Goal: Information Seeking & Learning: Learn about a topic

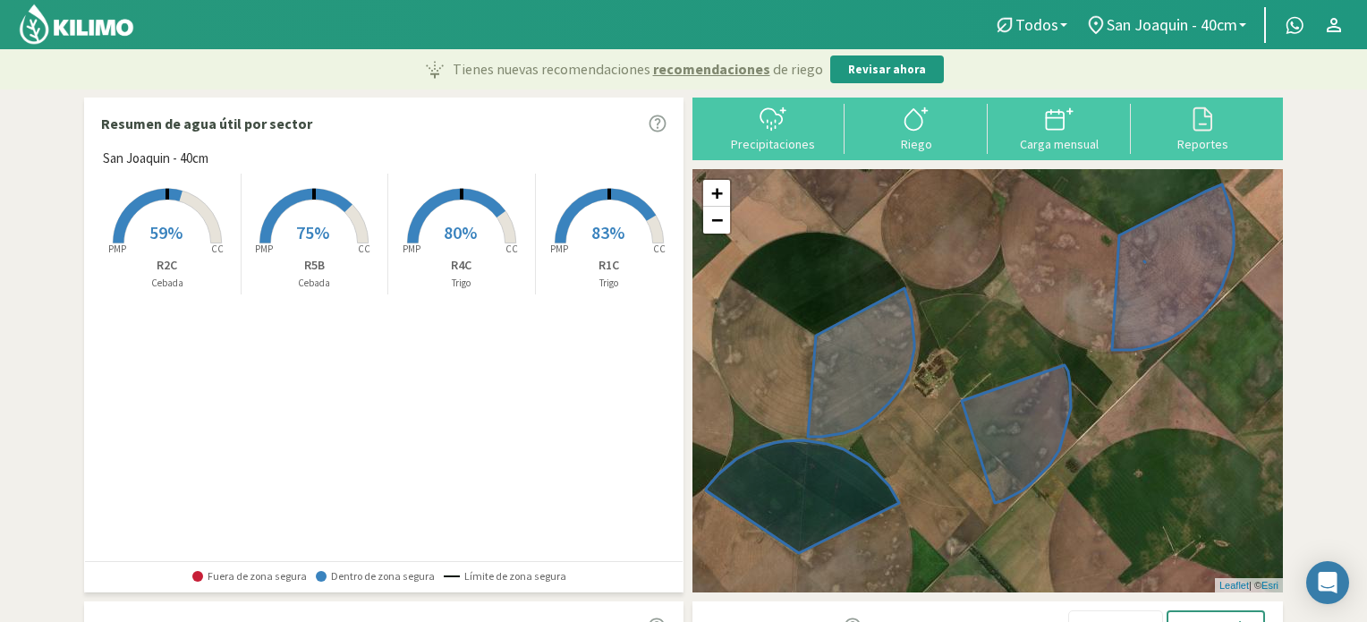
click at [179, 226] on span "59%" at bounding box center [165, 232] width 33 height 22
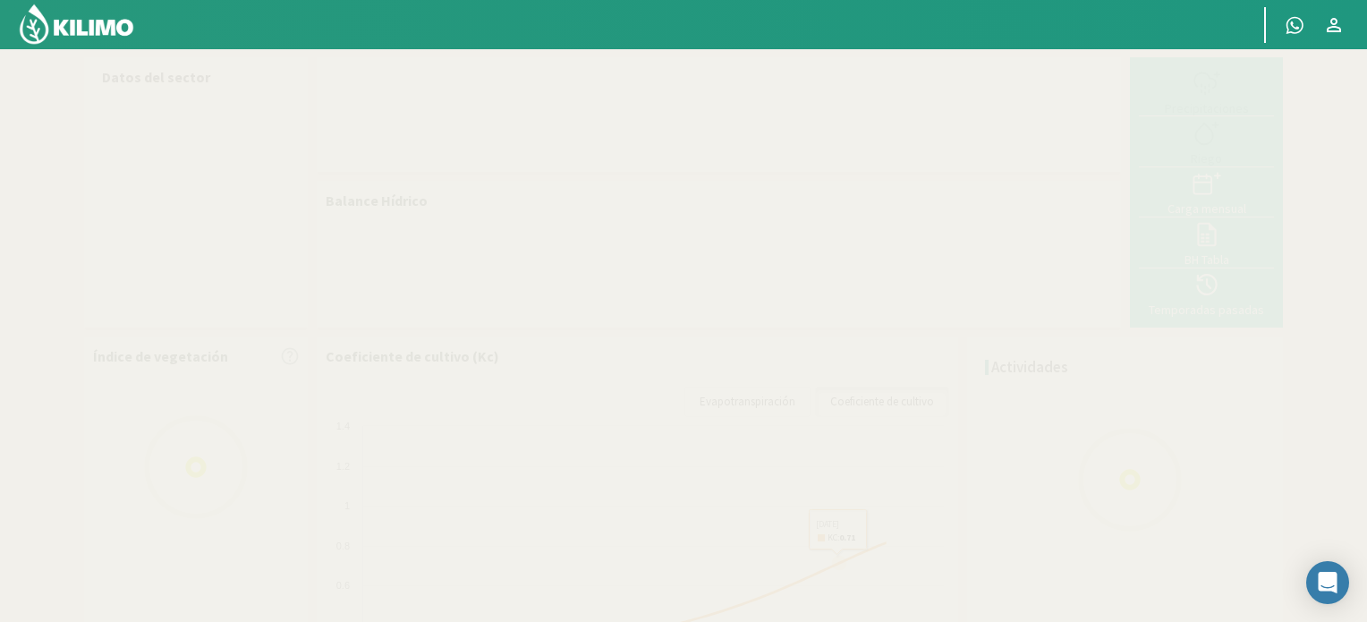
select select "1: Object"
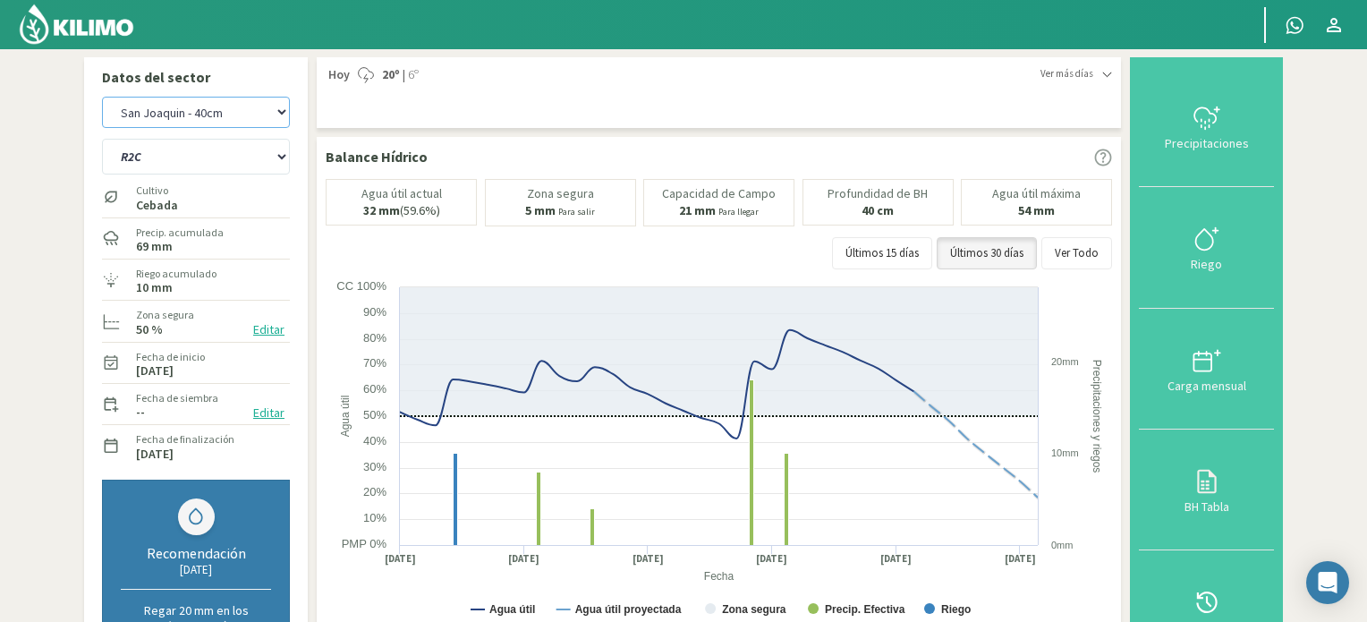
click at [220, 109] on select "San [PERSON_NAME] San [PERSON_NAME] - 40cm" at bounding box center [196, 112] width 188 height 31
click at [102, 97] on select "San [PERSON_NAME] San [PERSON_NAME] - 40cm" at bounding box center [196, 112] width 188 height 31
select select "2: Object"
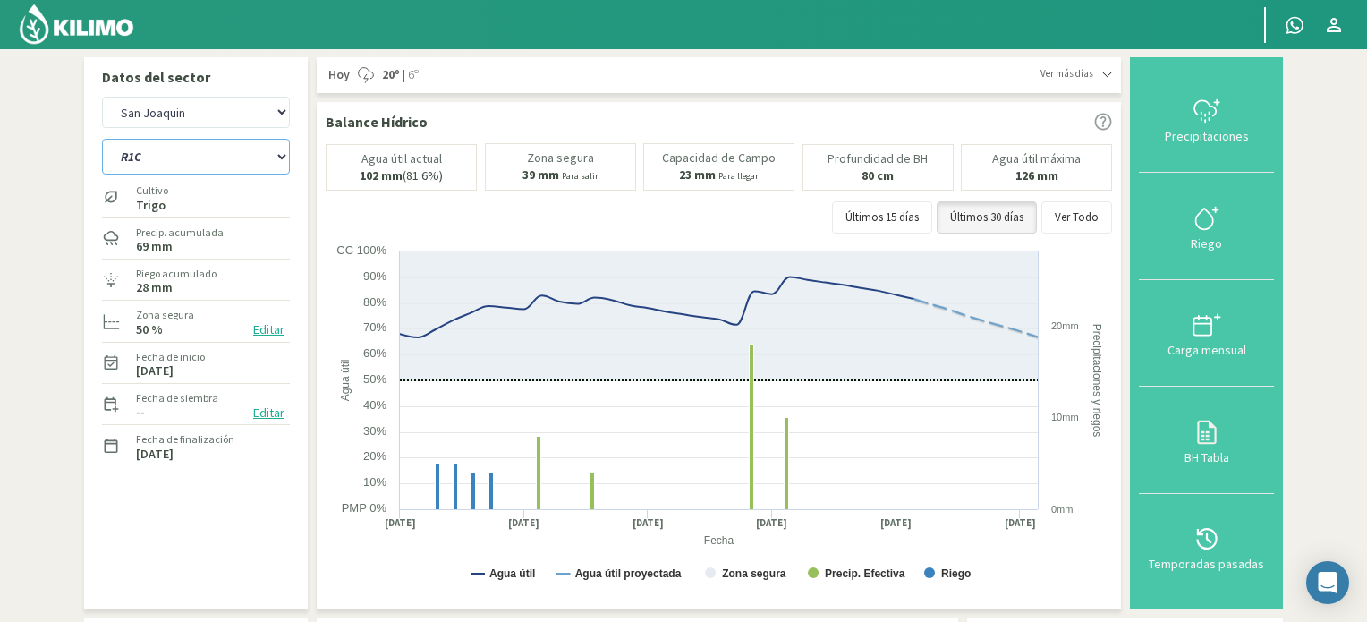
click at [222, 160] on select "R1C R2C R4C R5B" at bounding box center [196, 157] width 188 height 36
select select "5: Object"
click at [102, 139] on select "R1C R2C R4C R5B" at bounding box center [196, 157] width 188 height 36
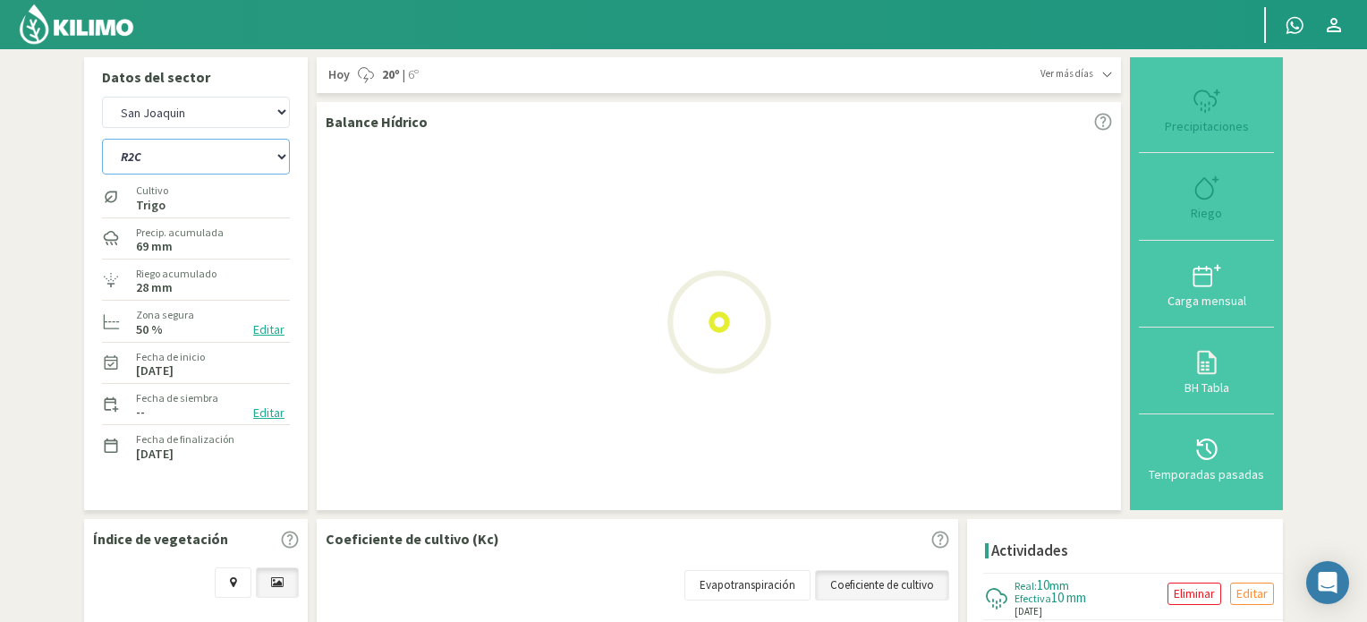
select select "4: Object"
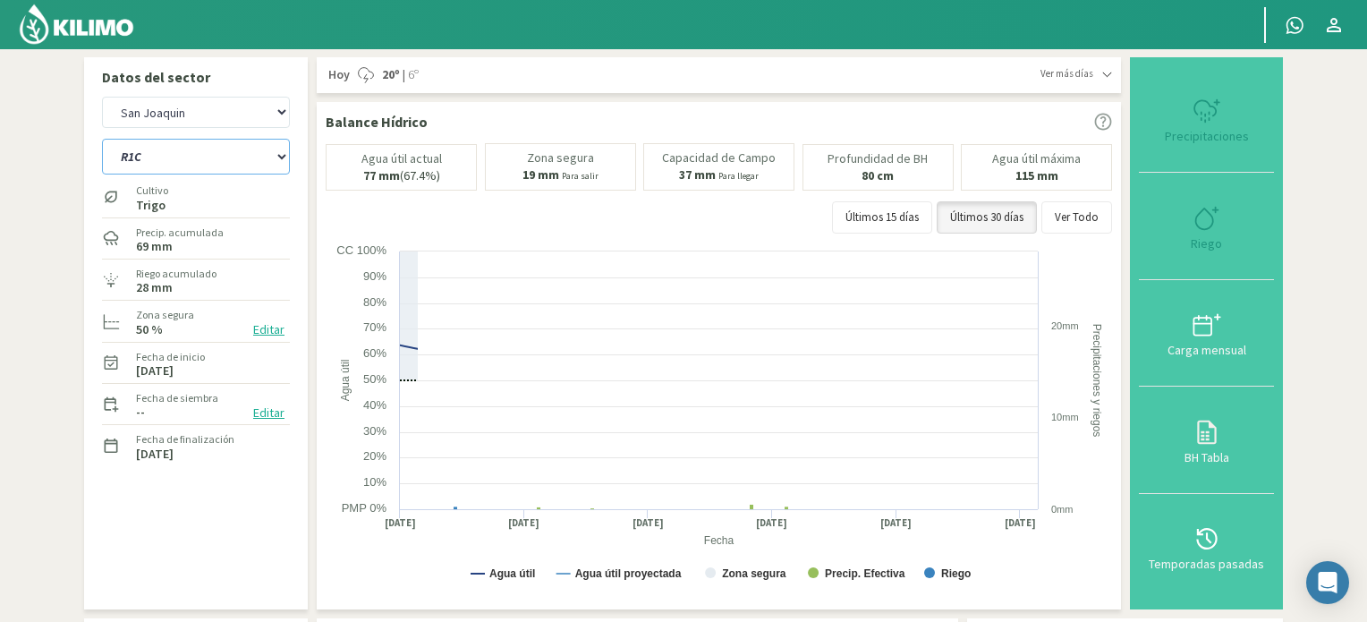
select select "9: Object"
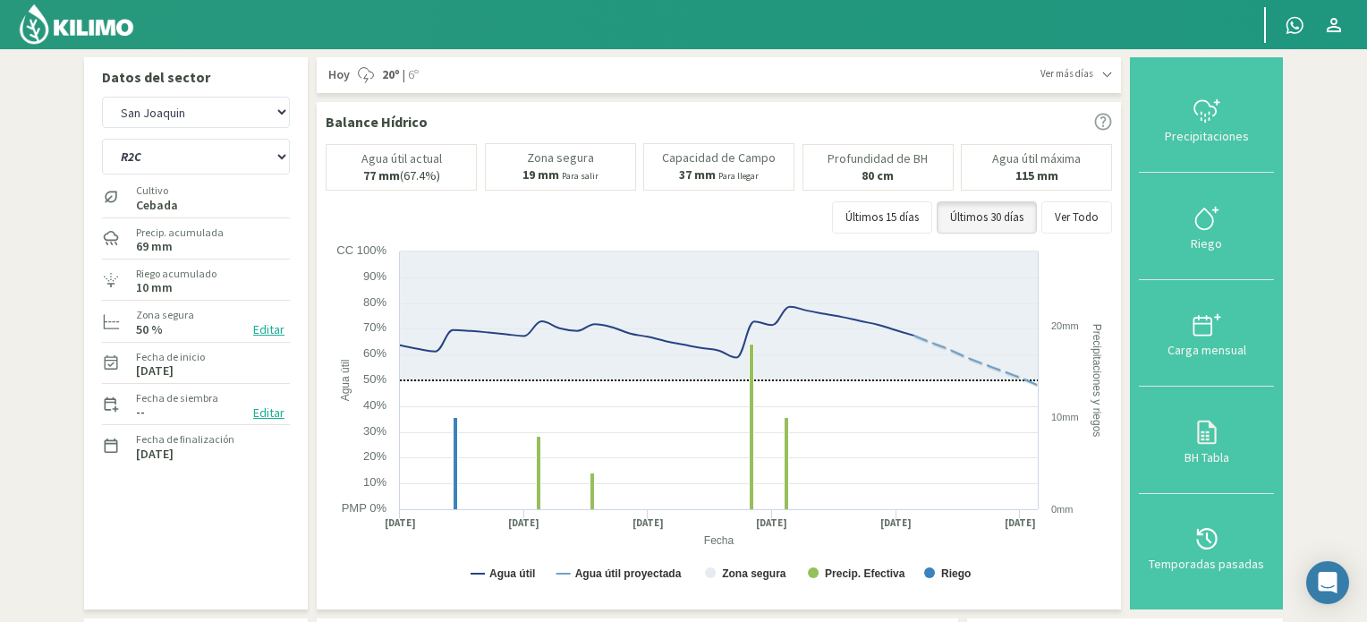
click at [90, 35] on img at bounding box center [76, 24] width 117 height 43
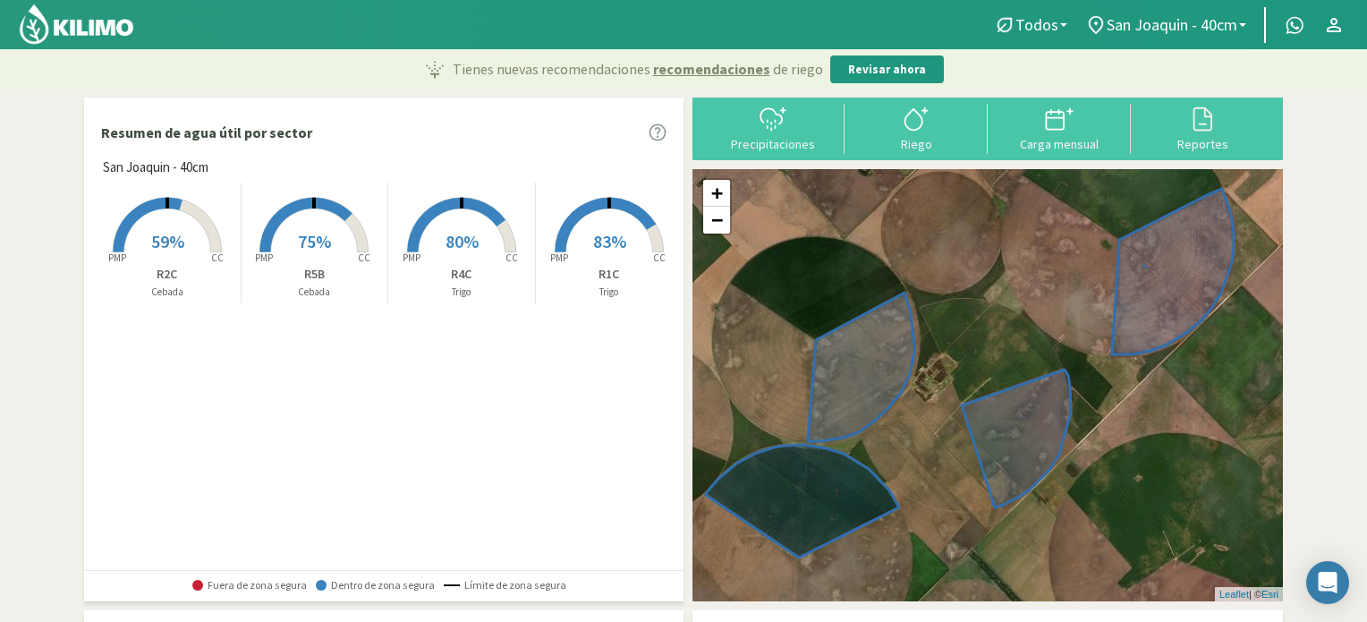
click at [308, 240] on span "75%" at bounding box center [314, 241] width 33 height 22
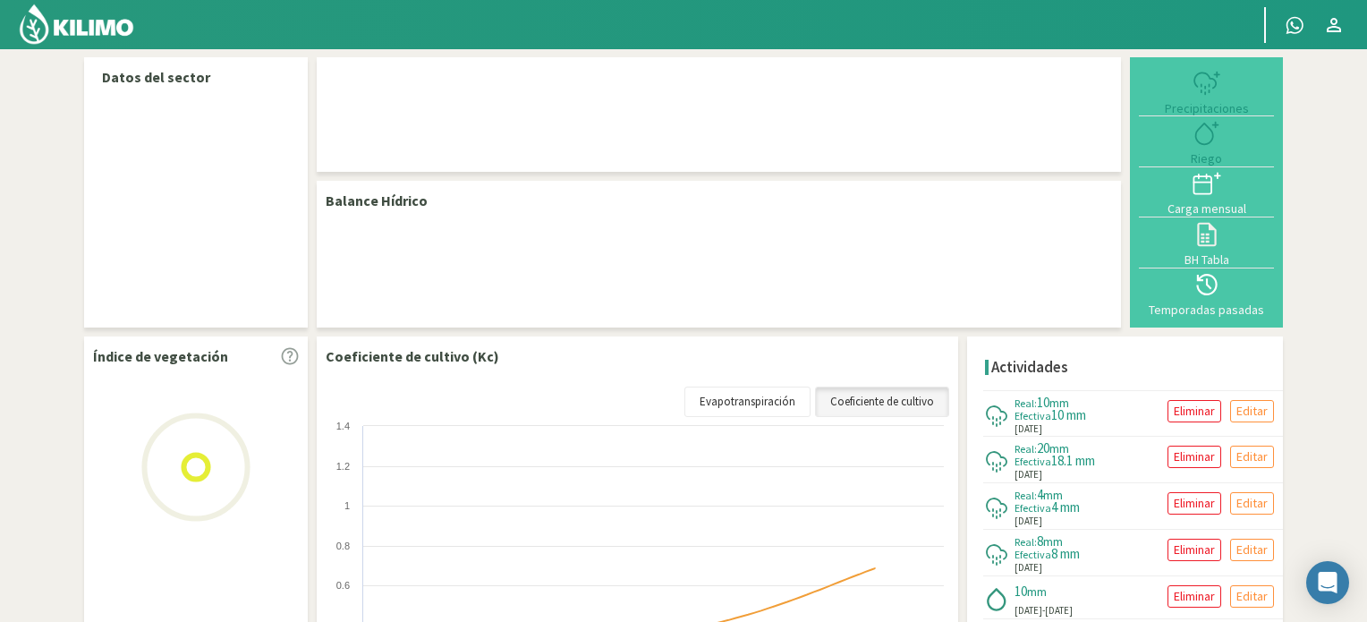
select select "1: Object"
select select "3: Object"
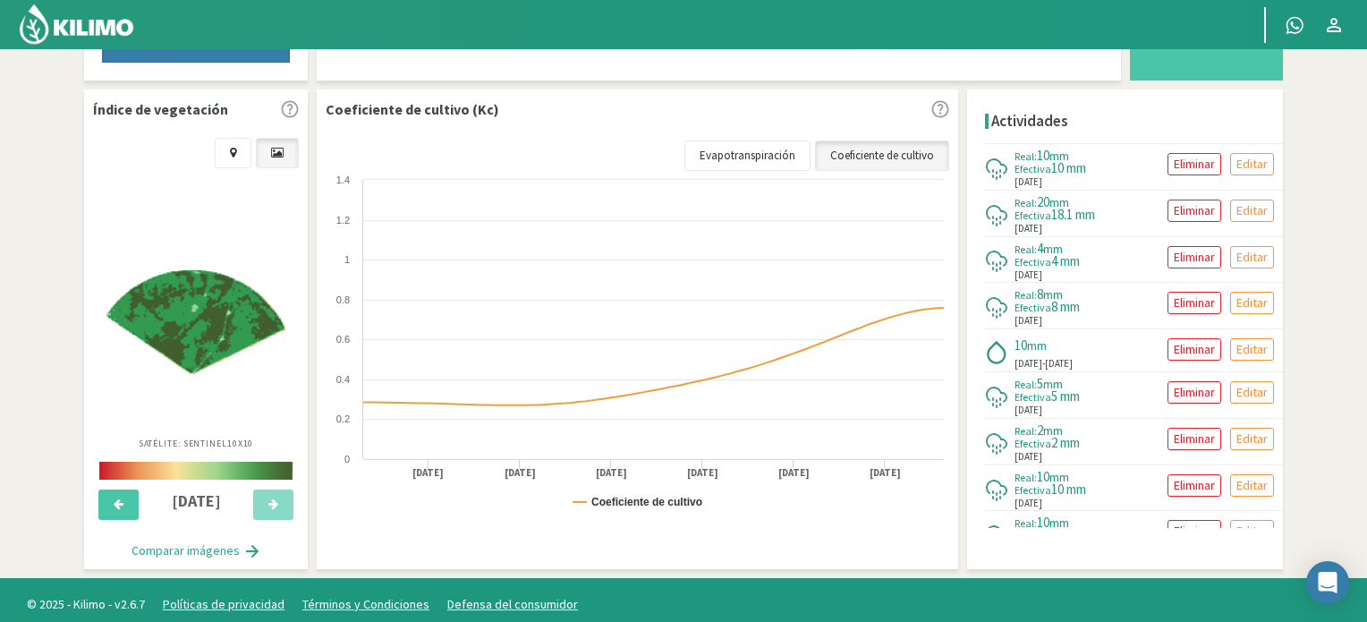
scroll to position [620, 0]
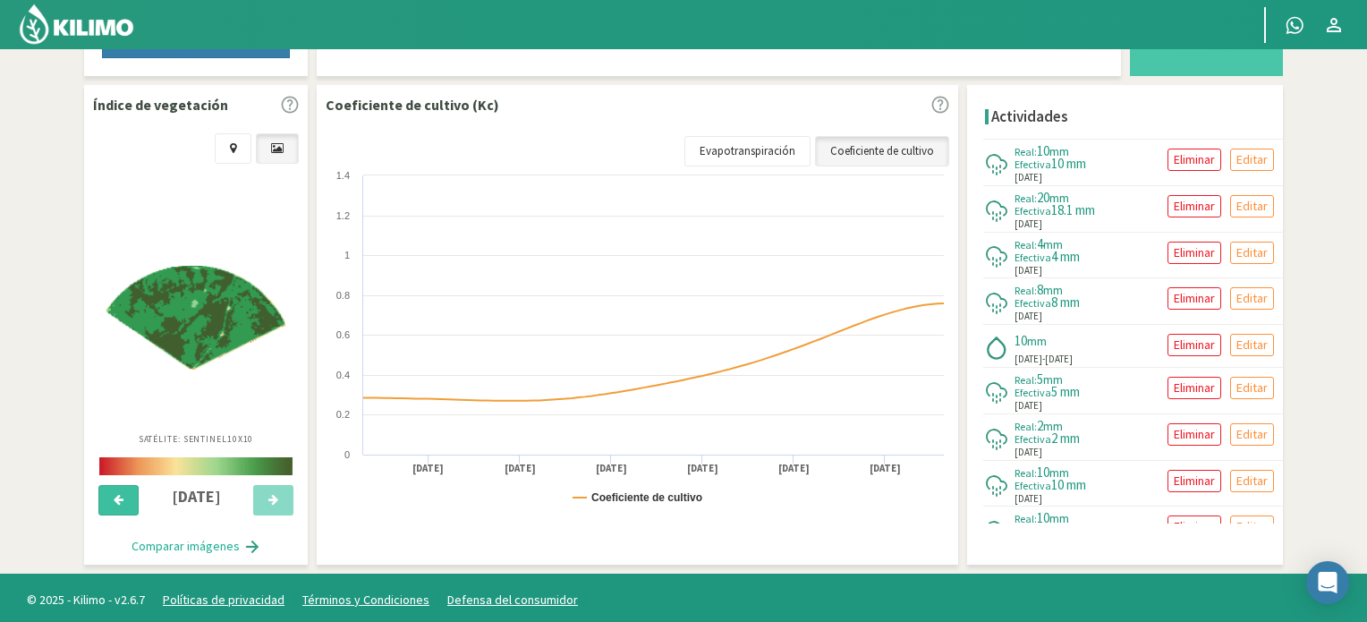
click at [122, 486] on button at bounding box center [118, 500] width 40 height 30
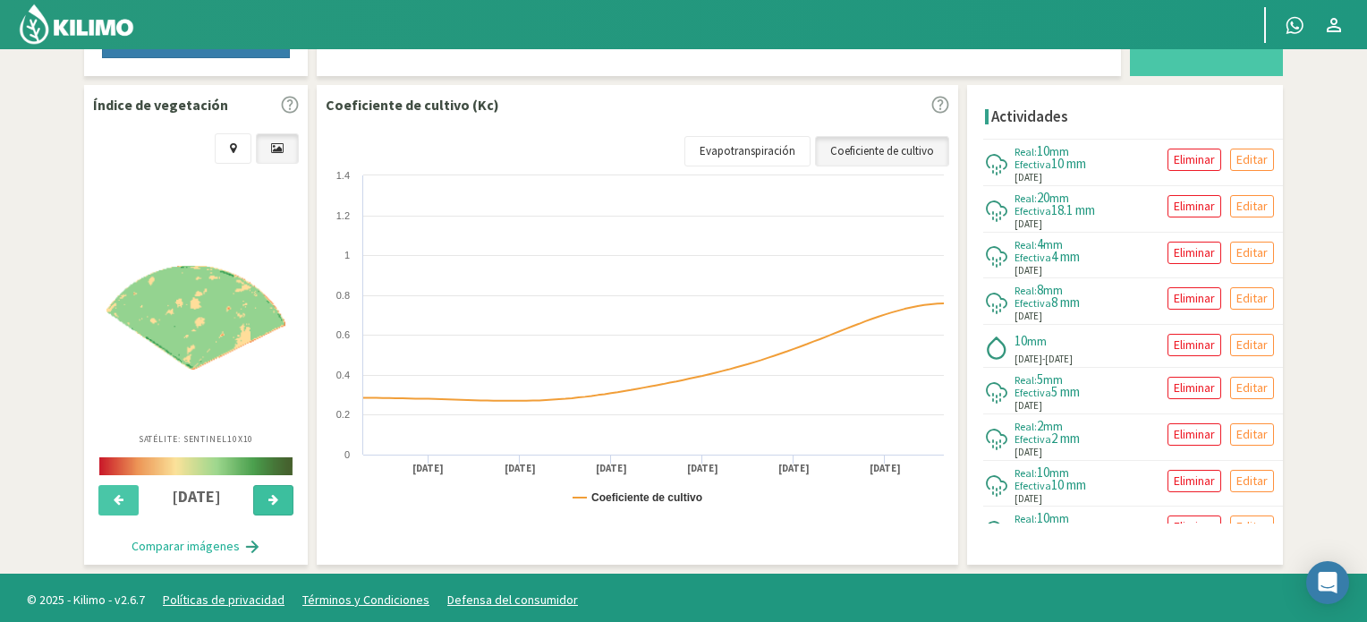
click at [279, 489] on button at bounding box center [273, 500] width 40 height 30
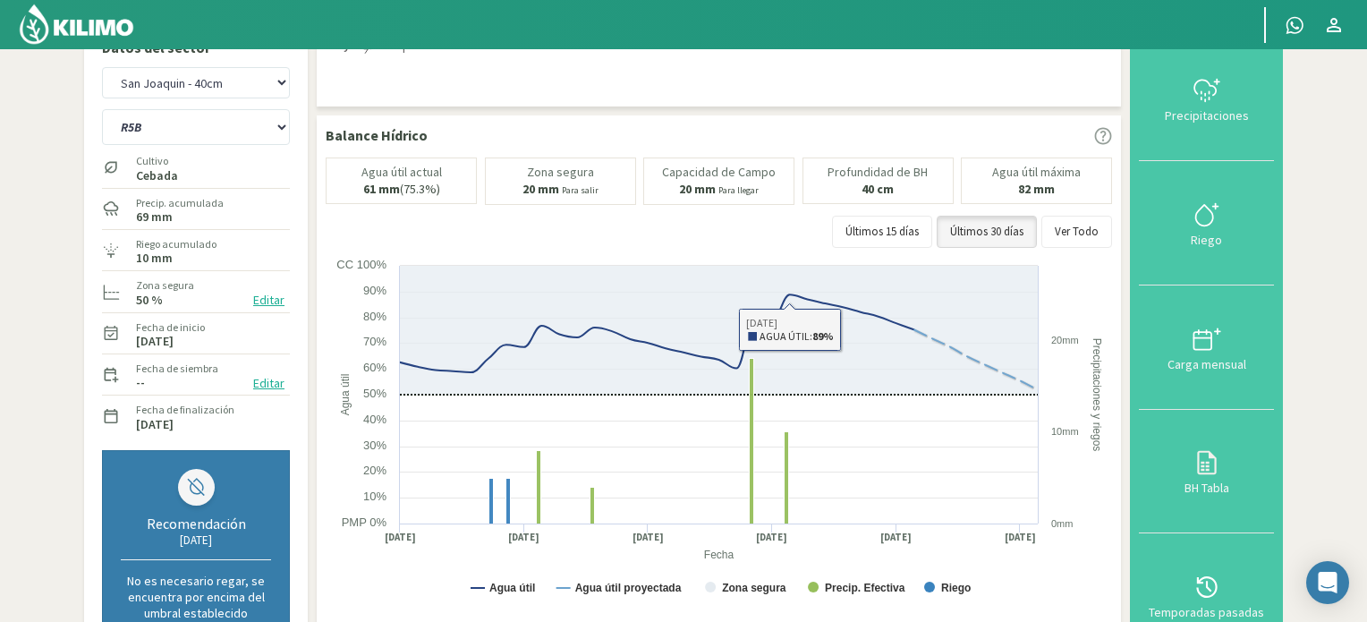
scroll to position [0, 0]
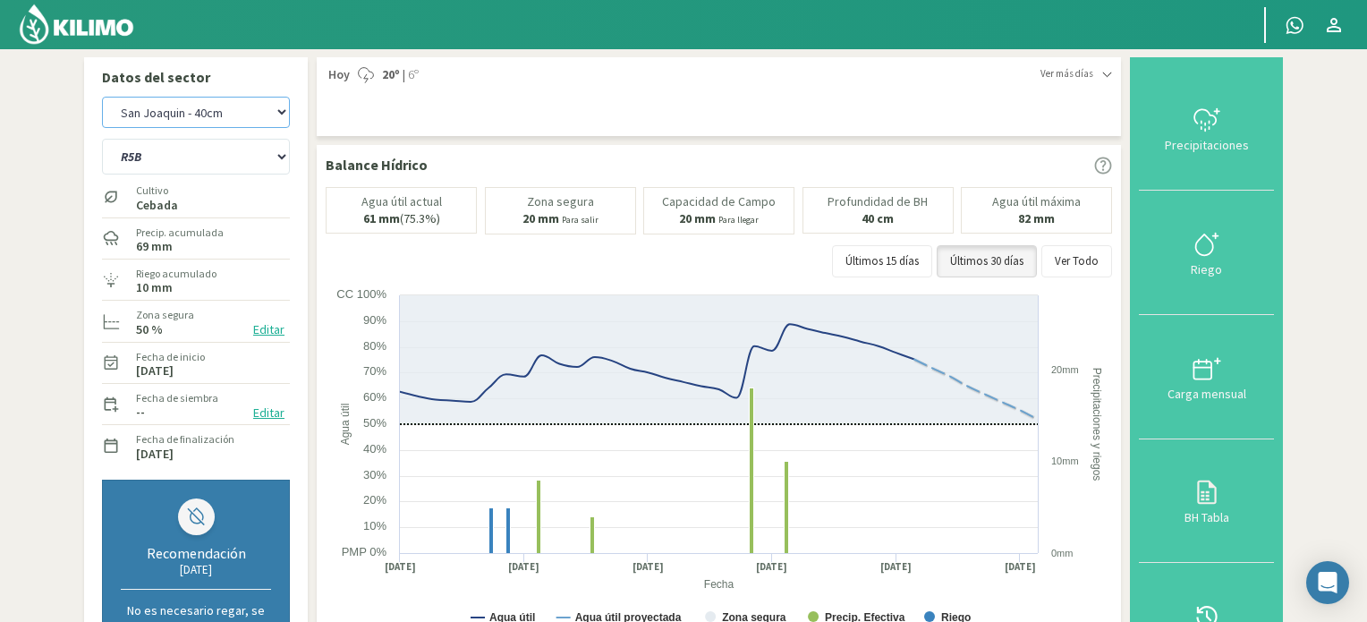
click at [243, 109] on select "San [PERSON_NAME] San [PERSON_NAME] - 40cm" at bounding box center [196, 112] width 188 height 31
click at [102, 97] on select "San [PERSON_NAME] San [PERSON_NAME] - 40cm" at bounding box center [196, 112] width 188 height 31
select select "2: Object"
select select "4: Object"
